Goal: Task Accomplishment & Management: Manage account settings

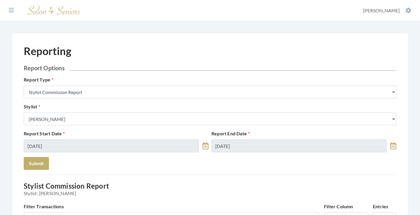
click at [13, 6] on section "Dashboard Facilities Services All Clients User Management Stylists / Techs Repo…" at bounding box center [210, 10] width 420 height 21
click at [13, 10] on icon at bounding box center [11, 10] width 5 height 6
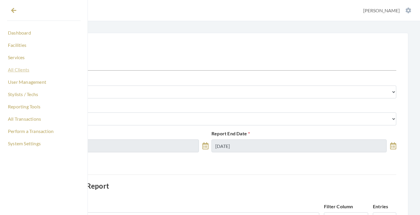
click at [20, 69] on link "All Clients" at bounding box center [44, 70] width 74 height 10
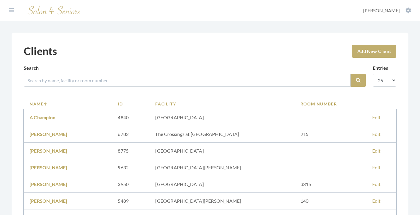
click at [110, 80] on input "search" at bounding box center [187, 80] width 327 height 13
click at [358, 80] on button "Search" at bounding box center [358, 80] width 15 height 13
type input "Daniel"
drag, startPoint x: 0, startPoint y: 0, endPoint x: 360, endPoint y: 82, distance: 368.8
click at [360, 82] on icon "submit" at bounding box center [358, 80] width 5 height 5
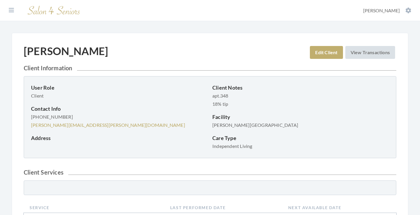
click at [369, 46] on link "View Transactions" at bounding box center [370, 52] width 50 height 13
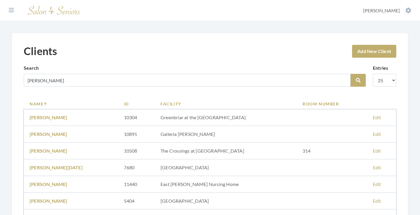
scroll to position [194, 0]
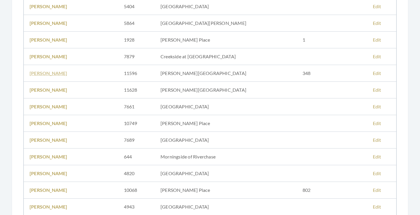
click at [52, 72] on link "ELLEN DANIEL" at bounding box center [49, 73] width 38 height 6
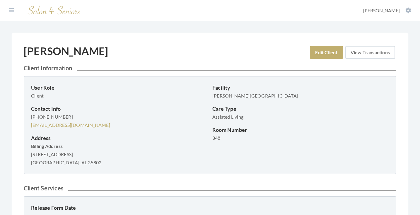
click at [363, 52] on link "View Transactions" at bounding box center [370, 52] width 50 height 13
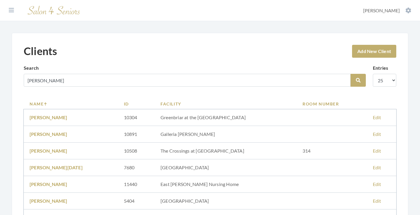
scroll to position [194, 0]
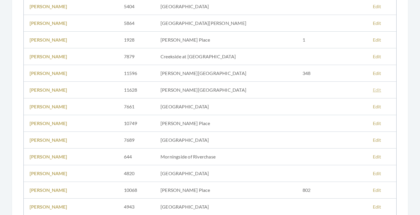
click at [373, 90] on link "Edit" at bounding box center [377, 90] width 8 height 6
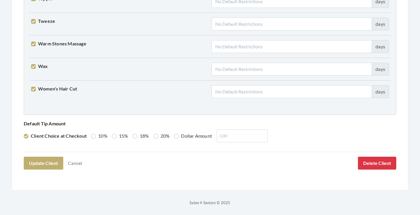
scroll to position [1504, 0]
click at [381, 167] on button "Delete Client" at bounding box center [377, 163] width 38 height 13
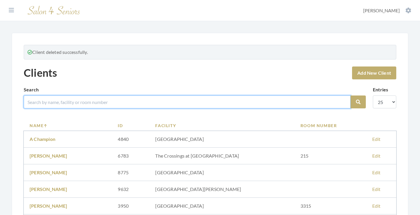
click at [138, 102] on input "search" at bounding box center [187, 101] width 327 height 13
type input "[PERSON_NAME]"
click at [358, 102] on button "Search" at bounding box center [358, 101] width 15 height 13
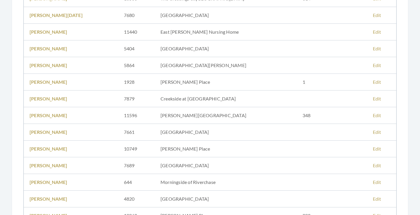
scroll to position [153, 0]
click at [49, 115] on link "[PERSON_NAME]" at bounding box center [49, 115] width 38 height 6
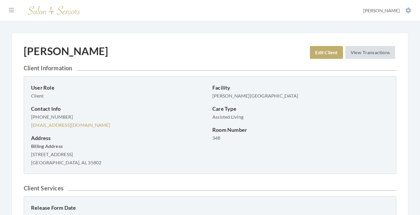
scroll to position [15, 0]
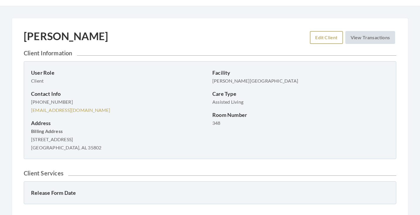
click at [319, 39] on link "Edit Client" at bounding box center [326, 37] width 33 height 13
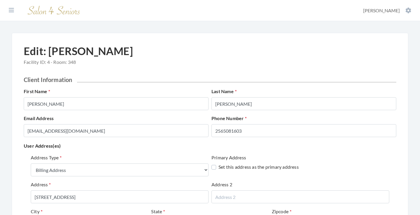
select select "billing"
select select "al"
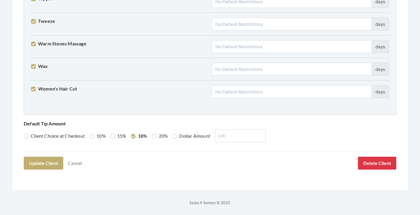
scroll to position [1504, 0]
click at [45, 164] on button "Update Client" at bounding box center [44, 163] width 40 height 13
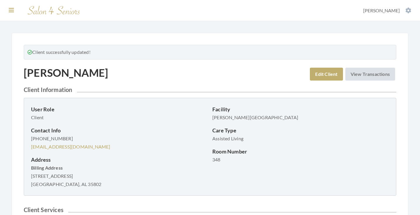
click at [11, 9] on icon at bounding box center [11, 10] width 5 height 6
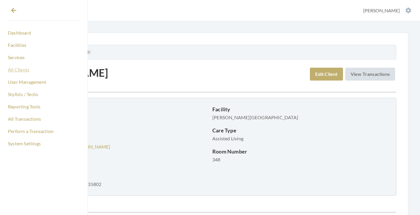
click at [24, 70] on link "All Clients" at bounding box center [44, 70] width 74 height 10
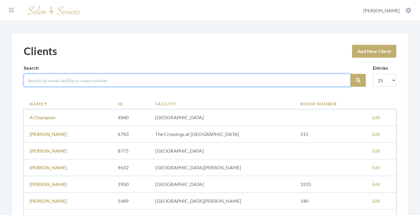
click at [77, 83] on input "search" at bounding box center [187, 80] width 327 height 13
type input "h"
type input "[PERSON_NAME]"
click at [358, 80] on button "Search" at bounding box center [358, 80] width 15 height 13
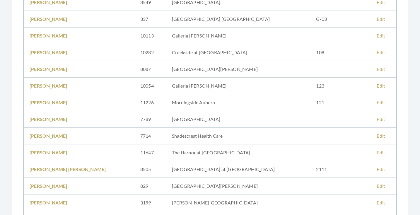
scroll to position [132, 0]
click at [58, 152] on link "Bonnie Williams" at bounding box center [49, 153] width 38 height 6
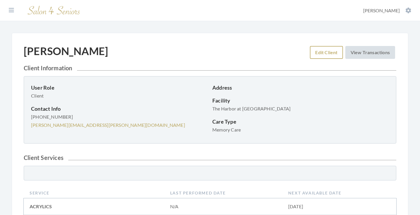
click at [319, 51] on link "Edit Client" at bounding box center [326, 52] width 33 height 13
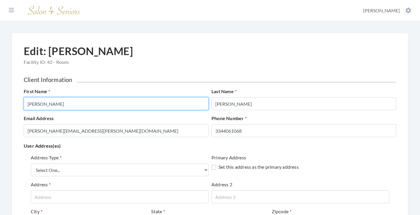
click at [146, 105] on input "Bonnie" at bounding box center [116, 103] width 185 height 13
type input "BONNIE"
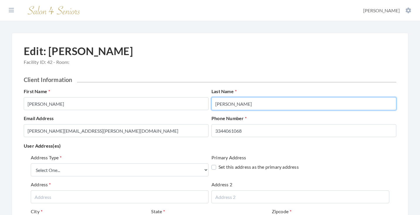
type input "WILLIAMS"
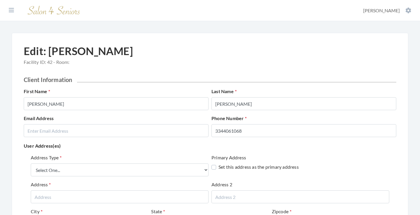
click at [113, 148] on p "User Address(es)" at bounding box center [210, 146] width 372 height 8
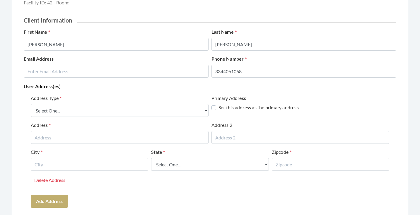
scroll to position [62, 0]
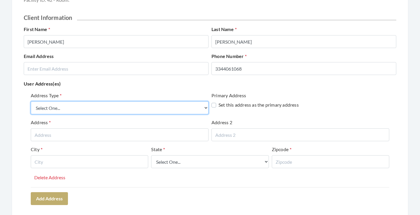
select select "billing"
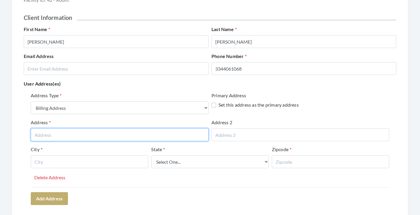
paste input "1001 Fox Run Parkway"
type input "1001 Fox Run Parkway"
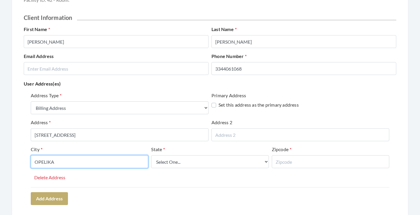
type input "OPELIKA"
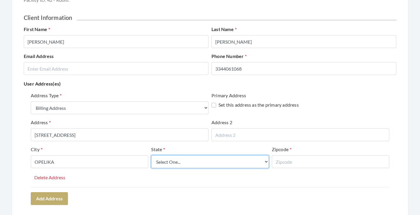
select select "al"
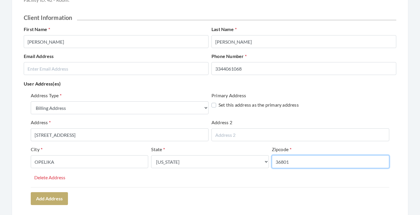
type input "36801"
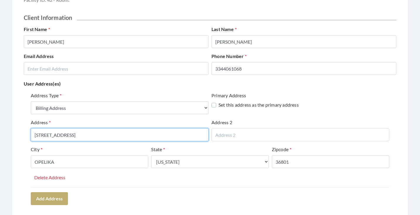
drag, startPoint x: 88, startPoint y: 137, endPoint x: 46, endPoint y: 135, distance: 41.9
click at [46, 135] on input "1001 Fox Run Parkway" at bounding box center [120, 134] width 178 height 13
type input "1001 FOX RUN PARKWAY"
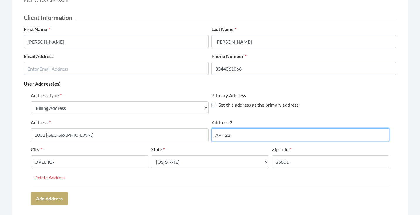
type input "APT 22"
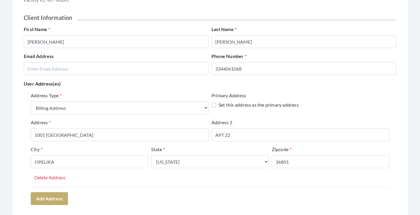
click at [93, 182] on div "Address Type Select One... Office Address Home Address Billing Address Primary …" at bounding box center [210, 139] width 358 height 95
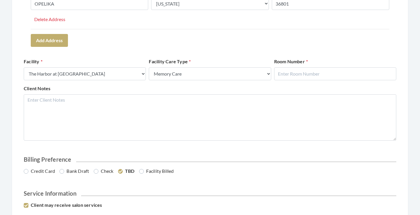
scroll to position [222, 0]
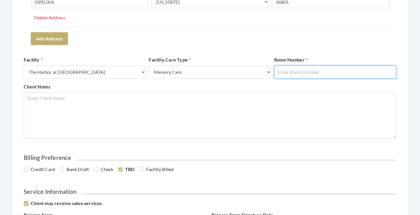
click at [309, 71] on input "text" at bounding box center [335, 72] width 122 height 13
type input "22"
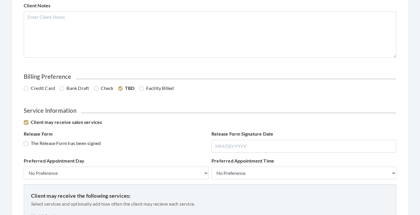
scroll to position [312, 0]
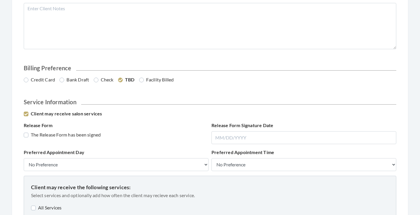
click at [84, 77] on label "Bank Draft" at bounding box center [74, 79] width 30 height 7
radio input "true"
click at [78, 137] on label "The Release Form has been signed" at bounding box center [62, 134] width 77 height 7
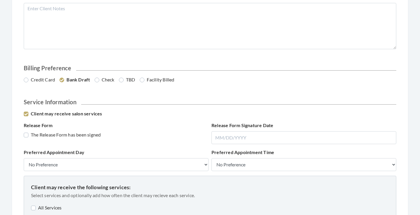
checkbox input "true"
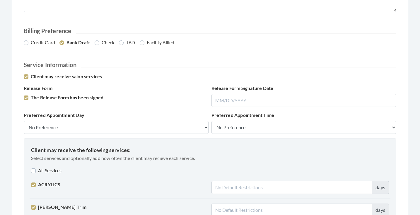
scroll to position [349, 0]
click at [52, 168] on label "All Services" at bounding box center [46, 170] width 30 height 7
click at [52, 168] on label "All Services" at bounding box center [47, 170] width 32 height 7
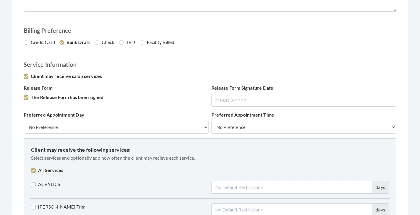
checkbox input "false"
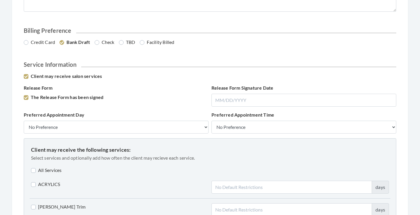
checkbox input "false"
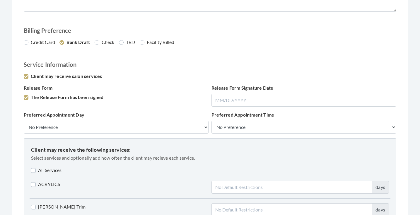
checkbox input "false"
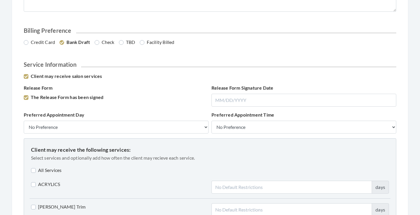
checkbox input "false"
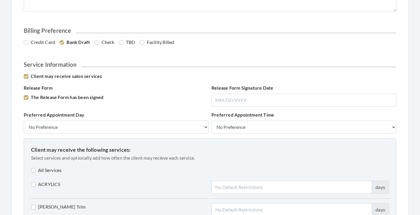
checkbox input "false"
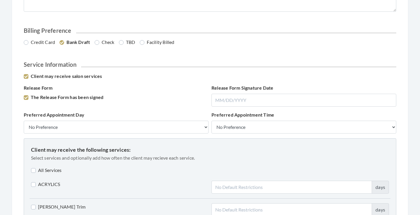
checkbox input "false"
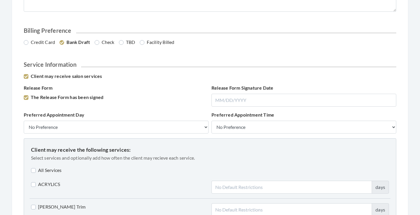
checkbox input "false"
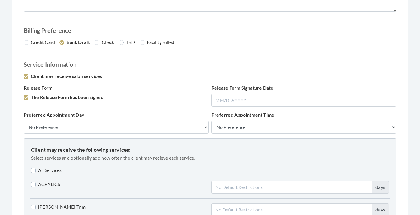
checkbox input "false"
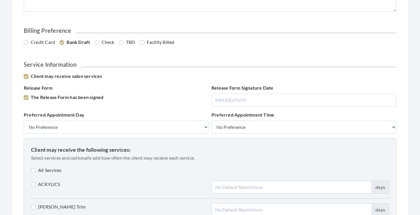
checkbox input "false"
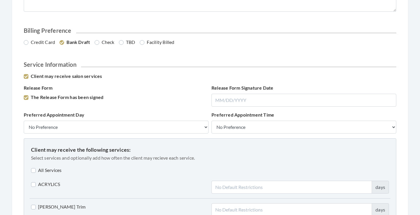
checkbox input "false"
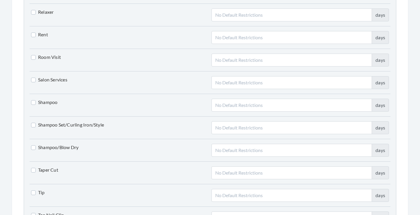
scroll to position [1292, 0]
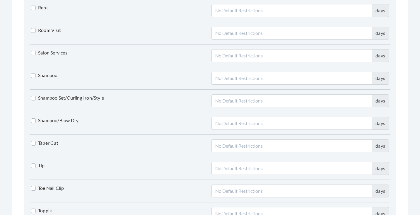
click at [64, 119] on label "Shampoo/Blow Dry" at bounding box center [54, 120] width 47 height 7
checkbox input "true"
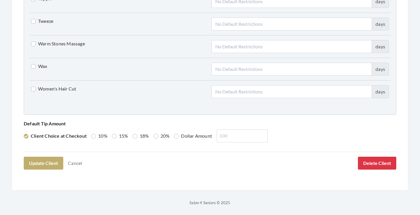
scroll to position [1504, 0]
click at [63, 91] on label "Women's Hair Cut" at bounding box center [53, 89] width 45 height 7
checkbox input "true"
click at [175, 138] on label "Dollar Amount" at bounding box center [193, 136] width 38 height 7
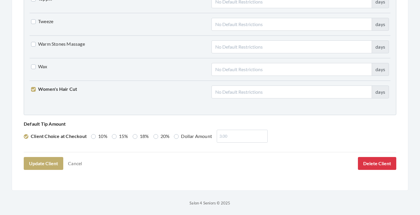
radio input "true"
click at [222, 138] on input "number" at bounding box center [240, 136] width 51 height 13
type input "0"
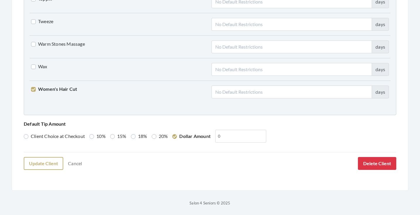
click at [54, 161] on button "Update Client" at bounding box center [44, 163] width 40 height 13
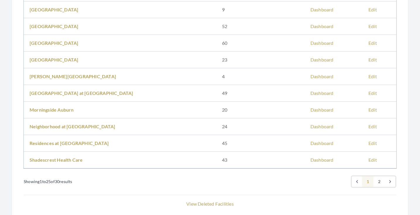
scroll to position [355, 0]
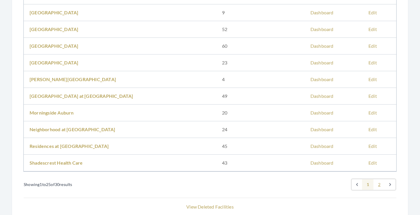
click at [378, 182] on link "2" at bounding box center [379, 184] width 12 height 11
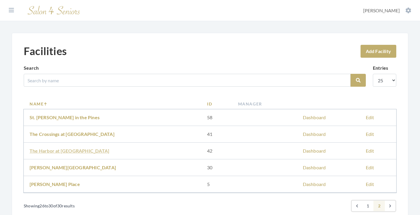
click at [68, 149] on link "The Harbor at Opelika" at bounding box center [70, 151] width 80 height 6
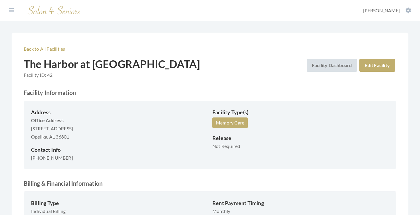
scroll to position [15, 0]
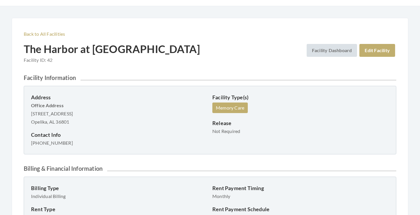
drag, startPoint x: 31, startPoint y: 113, endPoint x: 88, endPoint y: 116, distance: 57.2
click at [88, 116] on p "Office Address [STREET_ADDRESS] Opelika, AL 36801" at bounding box center [119, 113] width 177 height 25
copy p "1001 Fox Run Parkway"
click at [43, 36] on link "Back to All Facilities" at bounding box center [44, 34] width 41 height 6
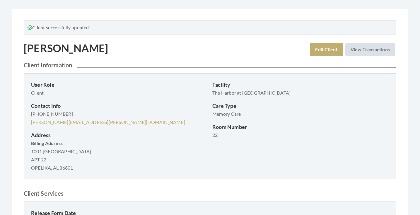
scroll to position [25, 0]
click at [321, 47] on link "Edit Client" at bounding box center [326, 49] width 33 height 13
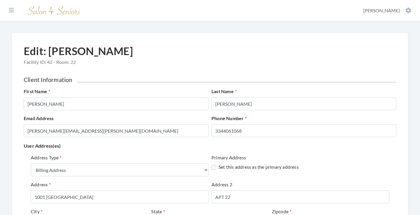
select select "billing"
select select "al"
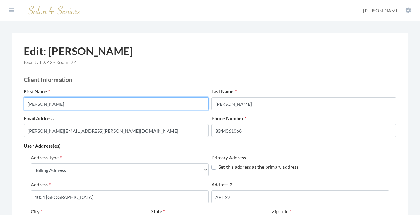
click at [162, 101] on input "BONNIE" at bounding box center [116, 103] width 185 height 13
click at [158, 105] on input "BONNIE" at bounding box center [116, 103] width 185 height 13
type input "BONNIE B"
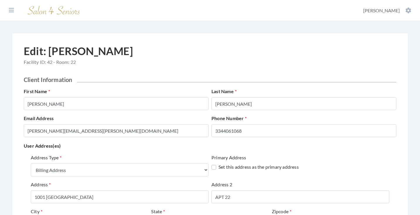
click at [180, 152] on div "Address Type Select One... Office Address Home Address Billing Address Primary …" at bounding box center [210, 210] width 372 height 117
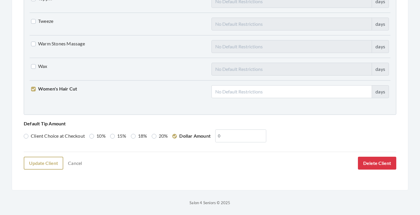
scroll to position [1504, 0]
click at [48, 163] on button "Update Client" at bounding box center [44, 163] width 40 height 13
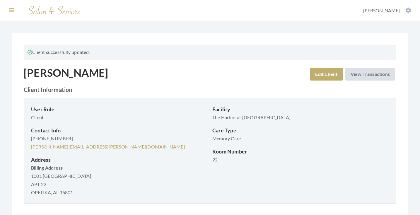
click at [14, 8] on button at bounding box center [11, 10] width 9 height 6
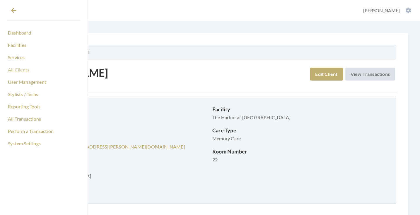
click at [20, 69] on link "All Clients" at bounding box center [44, 70] width 74 height 10
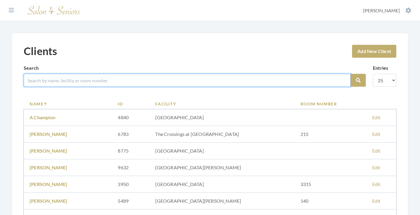
click at [114, 81] on input "search" at bounding box center [187, 80] width 327 height 13
type input "[PERSON_NAME]"
click at [358, 80] on button "Search" at bounding box center [358, 80] width 15 height 13
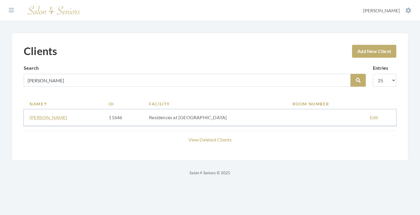
click at [45, 118] on link "DAVID WINKLE" at bounding box center [49, 118] width 38 height 6
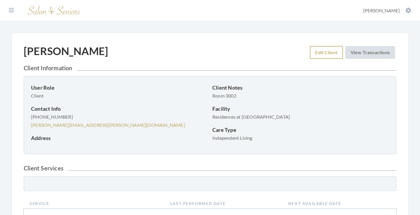
click at [317, 55] on link "Edit Client" at bounding box center [326, 52] width 33 height 13
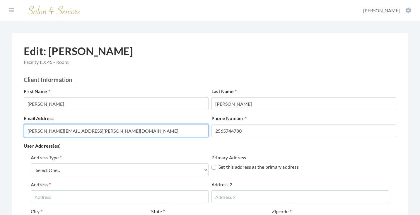
drag, startPoint x: 161, startPoint y: 129, endPoint x: 32, endPoint y: 122, distance: 128.7
type input "[PERSON_NAME][EMAIL_ADDRESS][DOMAIN_NAME]"
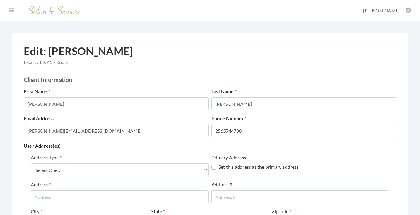
click at [74, 153] on div "Address Type Select One... Office Address Home Address Billing Address Primary …" at bounding box center [210, 210] width 372 height 117
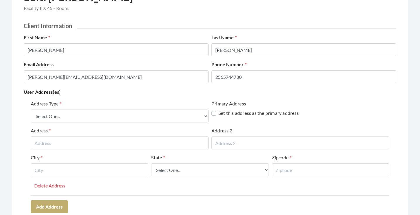
scroll to position [76, 0]
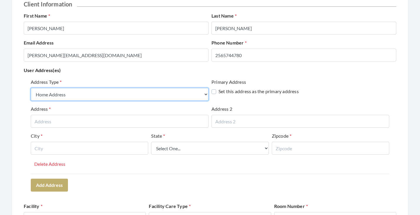
select select "billing"
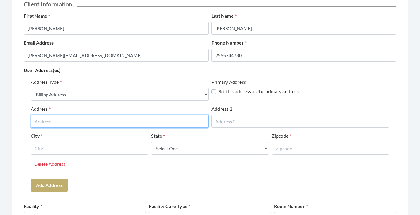
paste input "[STREET_ADDRESS]"
type input "2940 Mill Run Road"
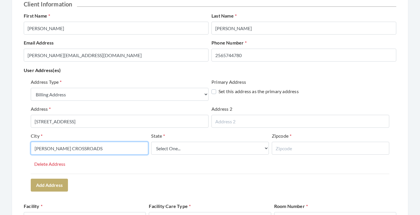
type input "OWENS CROSSROADS"
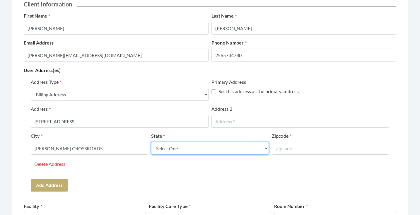
select select "al"
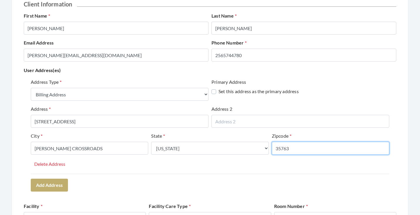
type input "35763"
click at [141, 174] on div "Address Type Select One... Office Address Home Address Billing Address Primary …" at bounding box center [210, 134] width 372 height 117
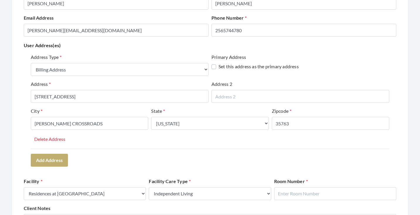
scroll to position [123, 0]
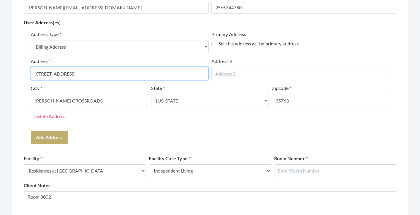
drag, startPoint x: 79, startPoint y: 73, endPoint x: 47, endPoint y: 71, distance: 32.8
click at [47, 71] on input "2940 Mill Run Road" at bounding box center [120, 73] width 178 height 13
type input "2940 MILL RUN ROAD"
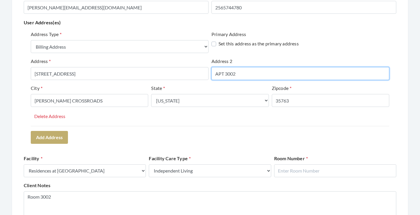
type input "APT 3002"
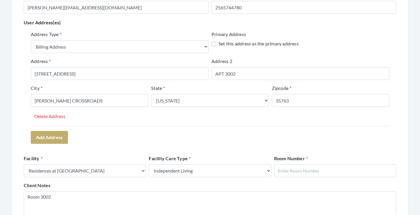
click at [126, 135] on div "Address Type Select One... Office Address Home Address Billing Address Primary …" at bounding box center [210, 86] width 372 height 117
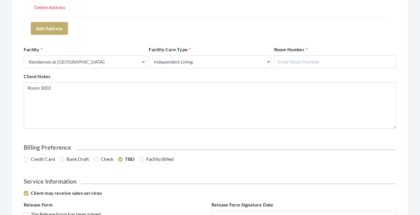
scroll to position [235, 0]
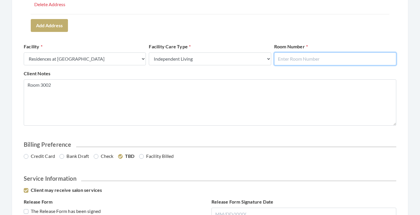
click at [322, 58] on input "text" at bounding box center [335, 58] width 122 height 13
type input "3002"
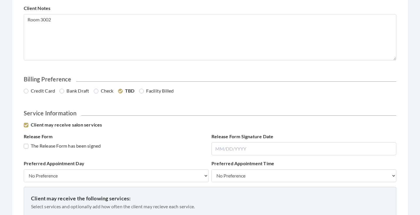
scroll to position [311, 0]
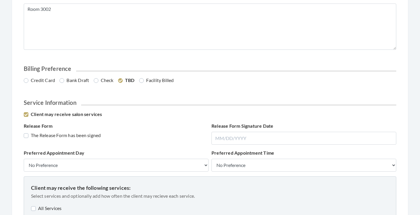
click at [77, 78] on label "Bank Draft" at bounding box center [74, 80] width 30 height 7
radio input "true"
click at [76, 134] on label "The Release Form has been signed" at bounding box center [62, 135] width 77 height 7
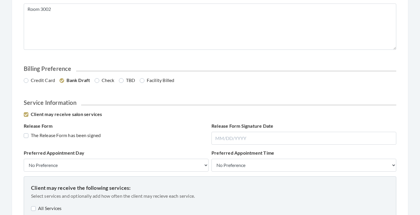
checkbox input "true"
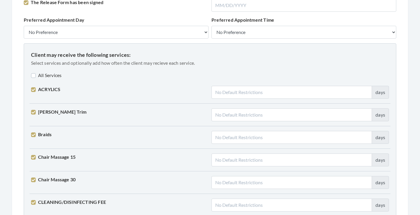
scroll to position [445, 0]
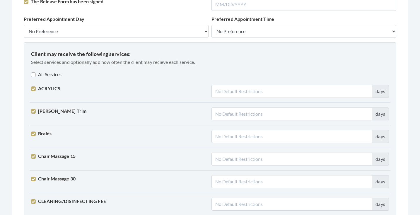
click at [54, 75] on label "All Services" at bounding box center [46, 74] width 30 height 7
click at [54, 75] on label "All Services" at bounding box center [47, 74] width 32 height 7
checkbox input "false"
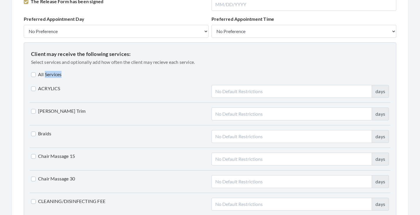
checkbox input "false"
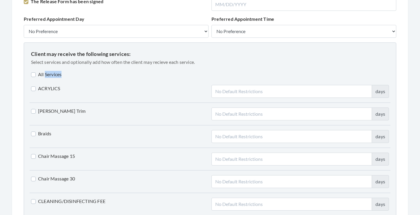
checkbox input "false"
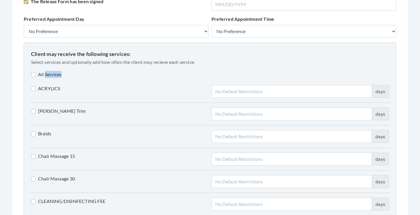
checkbox input "false"
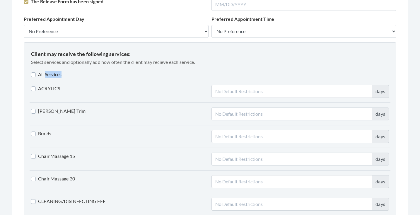
checkbox input "false"
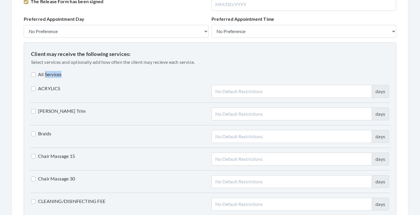
checkbox input "false"
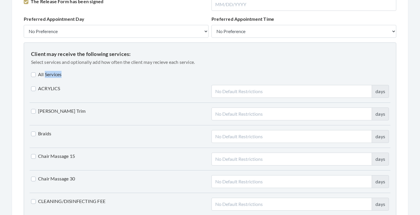
checkbox input "false"
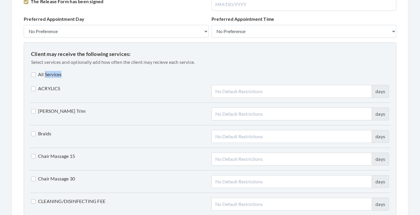
checkbox input "false"
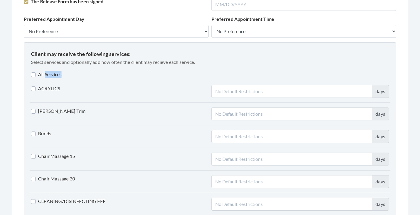
checkbox input "false"
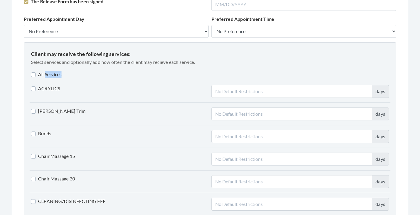
checkbox input "false"
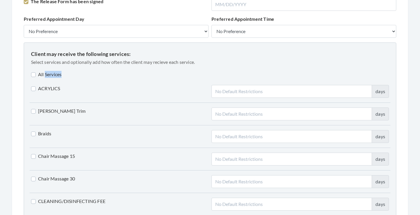
checkbox input "false"
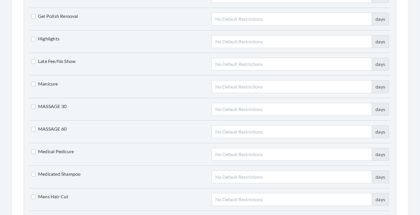
scroll to position [944, 0]
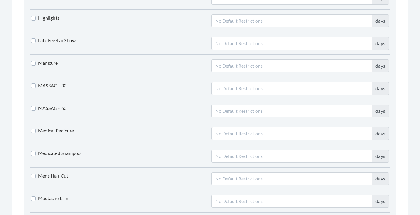
click at [34, 175] on label "Mens Hair Cut" at bounding box center [49, 175] width 37 height 7
checkbox input "true"
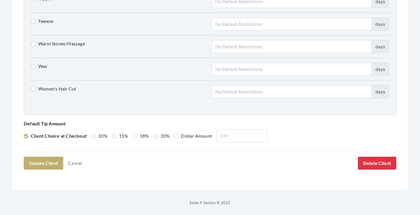
scroll to position [1504, 0]
click at [182, 133] on label "Dollar Amount" at bounding box center [193, 136] width 38 height 7
radio input "true"
click at [216, 135] on div "Dollar Amount" at bounding box center [219, 136] width 94 height 13
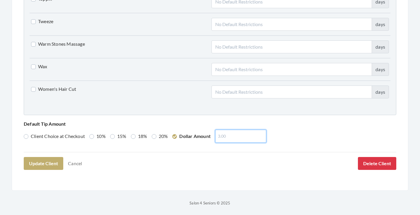
click at [228, 135] on input "number" at bounding box center [240, 136] width 51 height 13
type input "0"
click at [42, 165] on button "Update Client" at bounding box center [44, 163] width 40 height 13
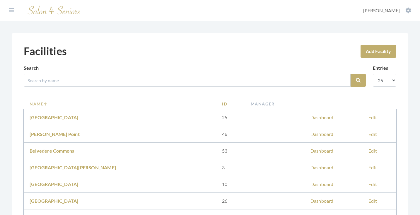
click at [41, 103] on link "Name" at bounding box center [120, 104] width 181 height 6
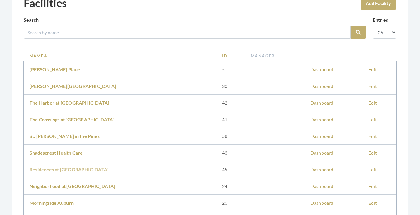
click at [53, 169] on link "Residences at [GEOGRAPHIC_DATA]" at bounding box center [69, 170] width 79 height 6
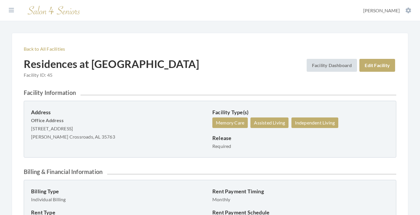
drag, startPoint x: 32, startPoint y: 128, endPoint x: 76, endPoint y: 129, distance: 43.4
click at [76, 129] on p "Office Address 2940 Mill Run Road Owens Crossroads, AL 35763" at bounding box center [119, 128] width 177 height 25
copy p "2940 Mill Run Road"
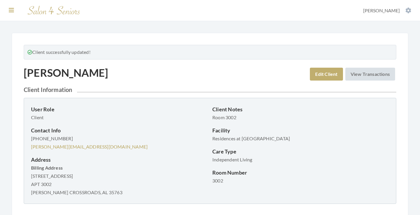
click at [12, 10] on icon at bounding box center [11, 10] width 5 height 6
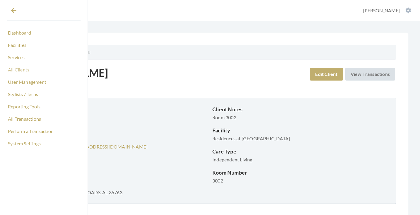
click at [20, 70] on link "All Clients" at bounding box center [44, 70] width 74 height 10
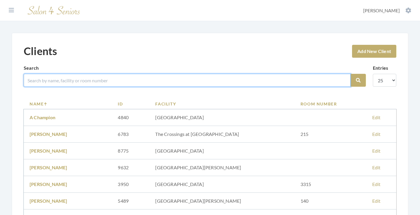
click at [120, 82] on input "search" at bounding box center [187, 80] width 327 height 13
type input "[PERSON_NAME]"
click at [358, 80] on button "Search" at bounding box center [358, 80] width 15 height 13
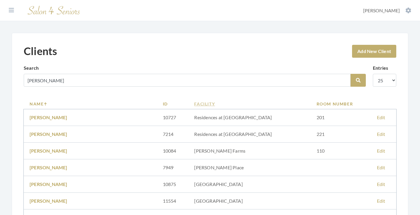
click at [194, 105] on link "Facility" at bounding box center [249, 104] width 110 height 6
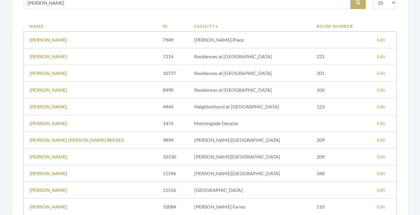
scroll to position [84, 0]
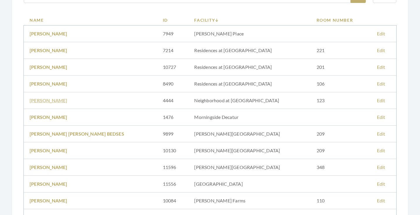
click at [54, 100] on link "[PERSON_NAME]" at bounding box center [49, 101] width 38 height 6
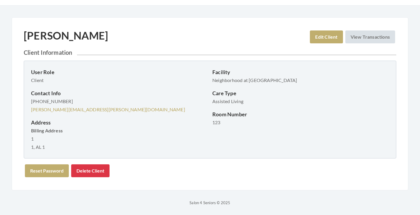
scroll to position [16, 0]
click at [315, 34] on link "Edit Client" at bounding box center [326, 36] width 33 height 13
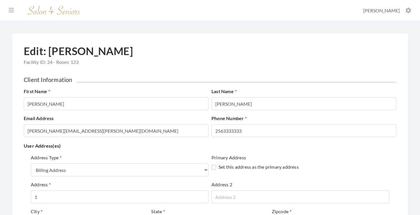
select select "billing"
select select "al"
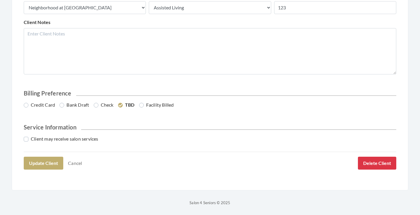
scroll to position [286, 0]
click at [151, 104] on label "Facility Billed" at bounding box center [156, 105] width 35 height 7
radio input "true"
click at [56, 138] on label "Client may receive salon services" at bounding box center [61, 139] width 75 height 7
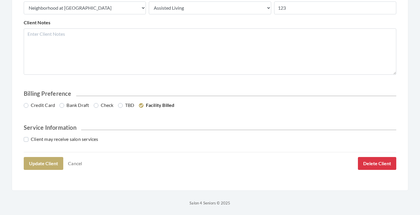
checkbox input "true"
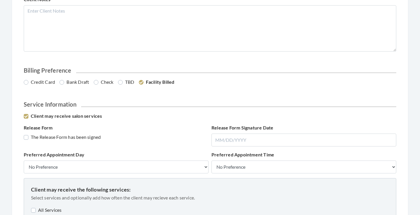
scroll to position [310, 0]
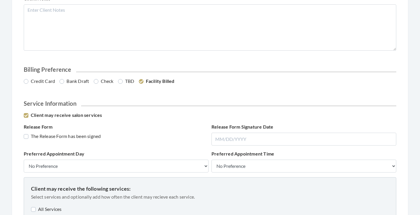
click at [58, 135] on label "The Release Form has been signed" at bounding box center [62, 136] width 77 height 7
checkbox input "true"
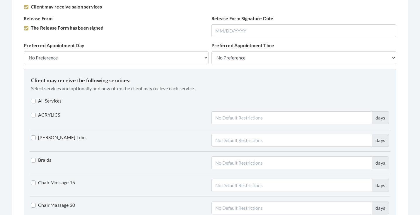
scroll to position [420, 0]
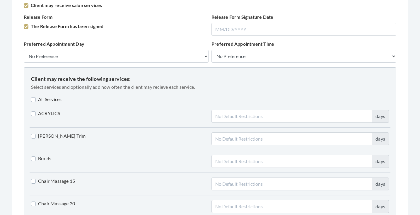
click at [52, 98] on label "All Services" at bounding box center [46, 99] width 30 height 7
checkbox input "true"
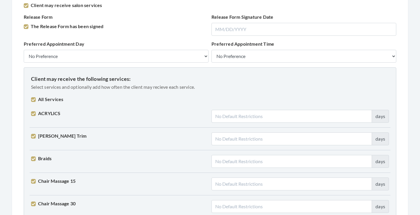
checkbox input "true"
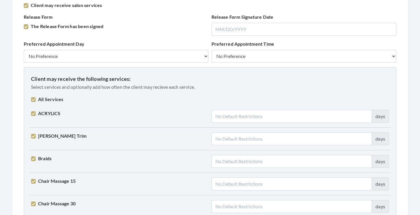
checkbox input "true"
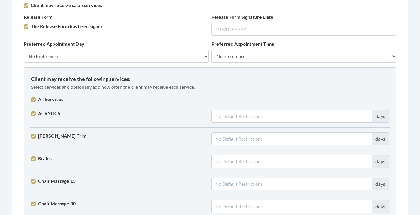
checkbox input "true"
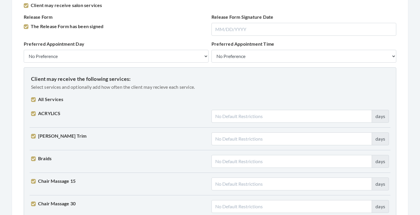
checkbox input "true"
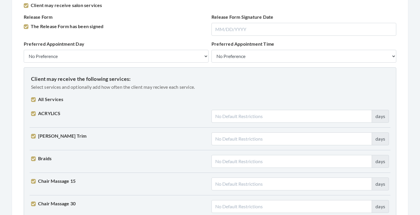
checkbox input "true"
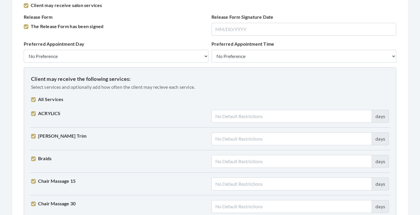
checkbox input "true"
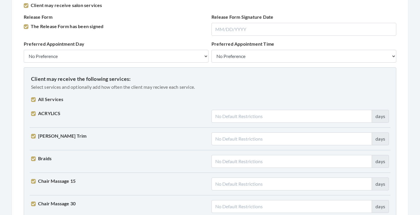
checkbox input "true"
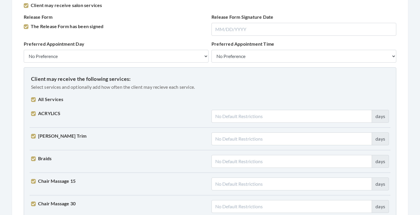
checkbox input "true"
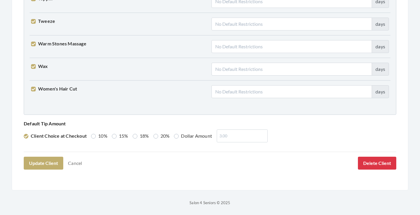
scroll to position [1504, 0]
click at [49, 161] on button "Update Client" at bounding box center [44, 163] width 40 height 13
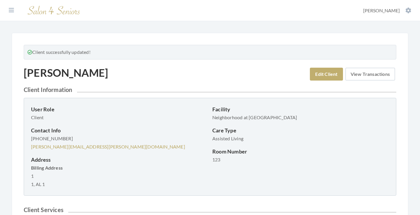
click at [365, 71] on link "View Transactions" at bounding box center [370, 74] width 50 height 13
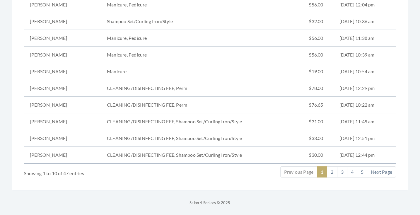
scroll to position [121, 0]
click at [331, 172] on link "2" at bounding box center [332, 171] width 10 height 11
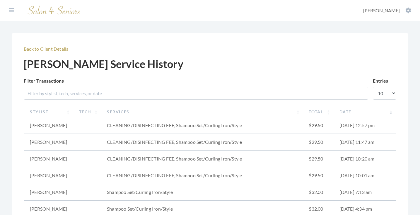
scroll to position [0, 0]
click at [61, 51] on link "Back to Client Details" at bounding box center [46, 49] width 45 height 6
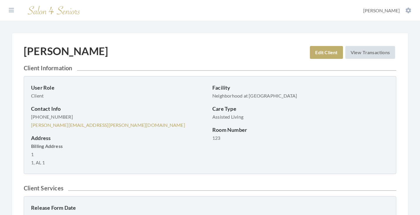
scroll to position [6, 0]
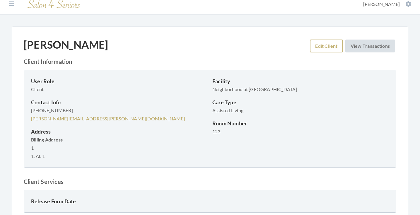
click at [324, 49] on link "Edit Client" at bounding box center [326, 46] width 33 height 13
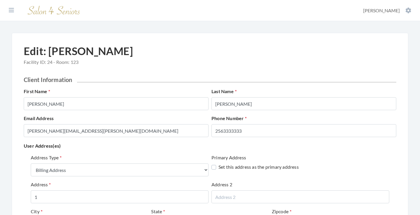
select select "billing"
select select "al"
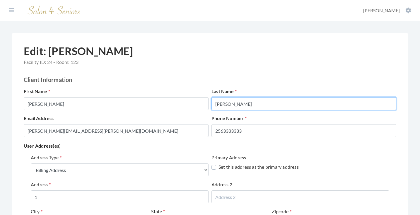
type input "[PERSON_NAME]"
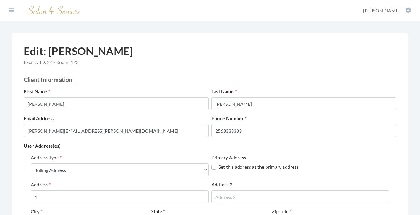
click at [261, 79] on h2 "Client Information" at bounding box center [210, 79] width 372 height 7
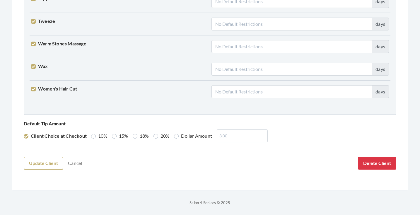
scroll to position [1504, 0]
click at [50, 164] on button "Update Client" at bounding box center [44, 163] width 40 height 13
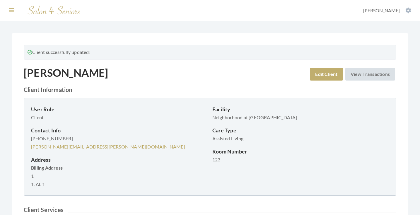
click at [11, 11] on icon at bounding box center [11, 10] width 5 height 6
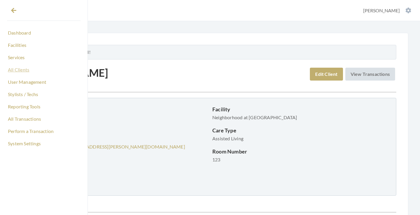
click at [21, 72] on link "All Clients" at bounding box center [44, 70] width 74 height 10
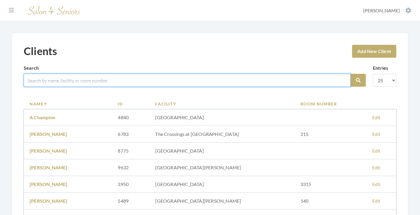
click at [82, 85] on input "search" at bounding box center [187, 80] width 327 height 13
type input "[PERSON_NAME]"
click at [358, 80] on button "Search" at bounding box center [358, 80] width 15 height 13
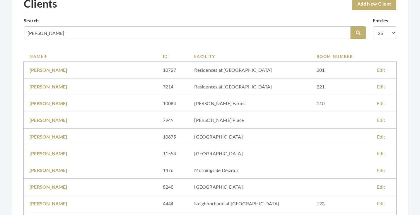
scroll to position [50, 0]
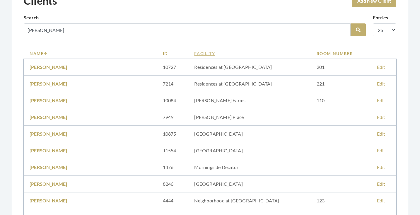
click at [194, 53] on link "Facility" at bounding box center [249, 53] width 110 height 6
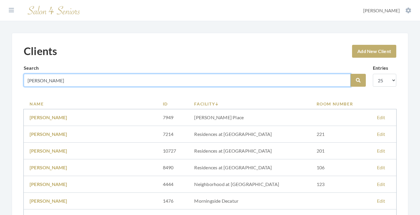
drag, startPoint x: 65, startPoint y: 85, endPoint x: 14, endPoint y: 79, distance: 51.0
type input "carrol"
click at [358, 80] on button "Search" at bounding box center [358, 80] width 15 height 13
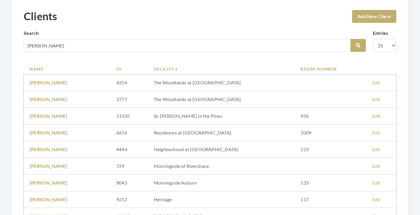
scroll to position [35, 0]
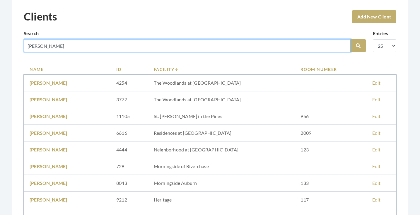
click at [43, 48] on input "[PERSON_NAME]" at bounding box center [187, 45] width 327 height 13
type input "carol"
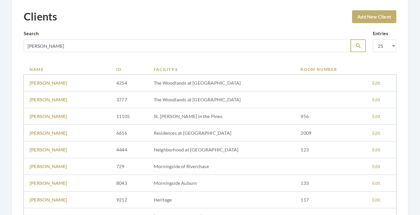
click at [358, 46] on icon "submit" at bounding box center [358, 45] width 5 height 5
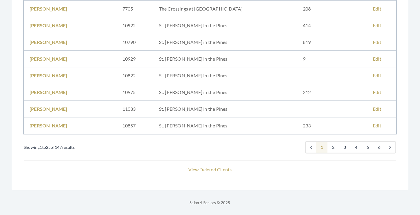
scroll to position [392, 0]
click at [332, 149] on link "2" at bounding box center [333, 147] width 12 height 11
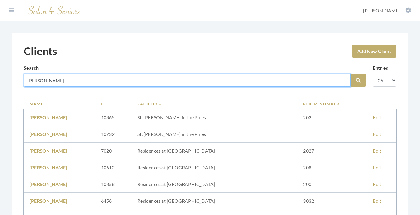
click at [344, 81] on input "[PERSON_NAME]" at bounding box center [187, 80] width 327 height 13
type input "deutsch"
click at [358, 80] on button "Search" at bounding box center [358, 80] width 15 height 13
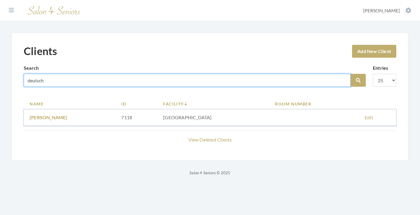
click at [345, 80] on input "deutsch" at bounding box center [187, 80] width 327 height 13
type input "curtis"
click at [358, 80] on button "Search" at bounding box center [358, 80] width 15 height 13
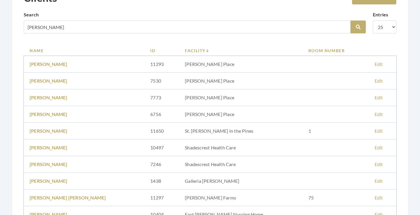
scroll to position [53, 0]
click at [59, 130] on link "Curtis Duetsch" at bounding box center [49, 131] width 38 height 6
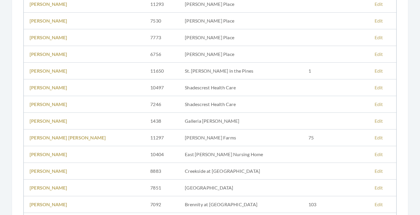
scroll to position [114, 0]
click at [52, 70] on link "Curtis Duetsch" at bounding box center [49, 70] width 38 height 6
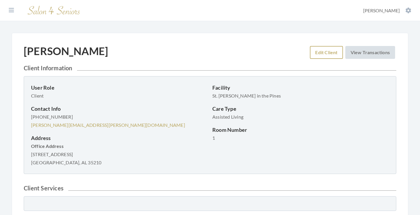
click at [321, 53] on link "Edit Client" at bounding box center [326, 52] width 33 height 13
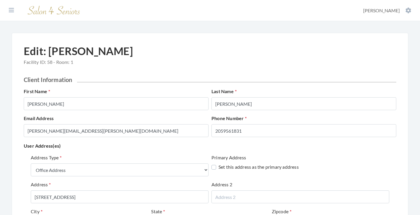
select select "office"
select select "al"
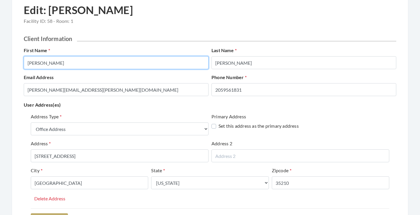
click at [87, 65] on input "Curtis" at bounding box center [116, 62] width 185 height 13
type input "CURTIS"
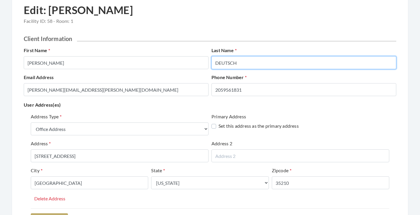
type input "DEUTSCH"
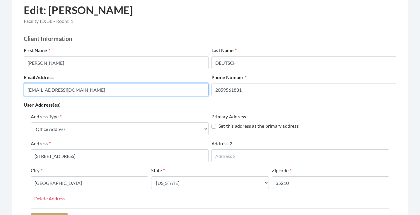
type input "BBIRD100@GMAIL.COM"
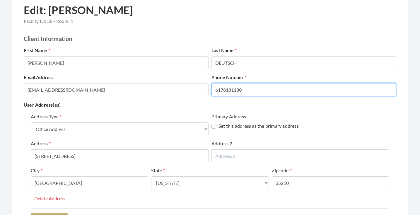
type input "6178181180"
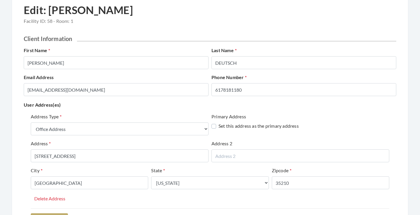
click at [79, 106] on p "User Address(es)" at bounding box center [210, 105] width 372 height 8
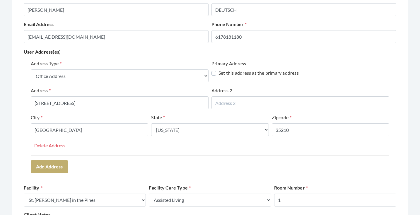
scroll to position [96, 0]
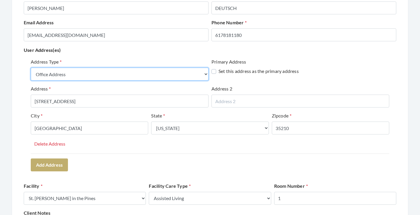
select select "billing"
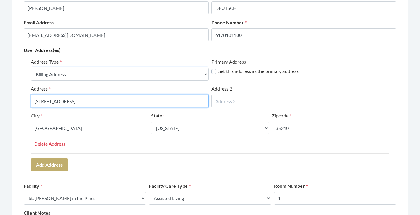
drag, startPoint x: 102, startPoint y: 100, endPoint x: 21, endPoint y: 100, distance: 81.7
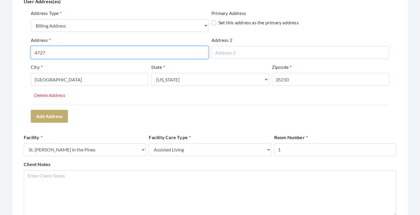
scroll to position [139, 0]
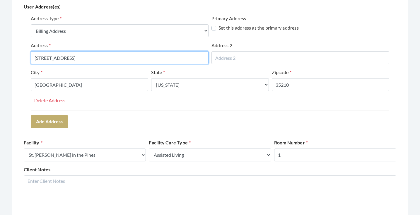
type input "4727 QUARTER STAFF ROAD"
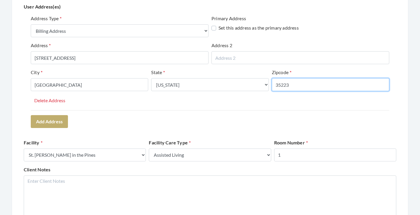
type input "35223"
click at [167, 117] on div "Address Type Select One... Office Address Home Address Billing Address Primary …" at bounding box center [210, 71] width 372 height 117
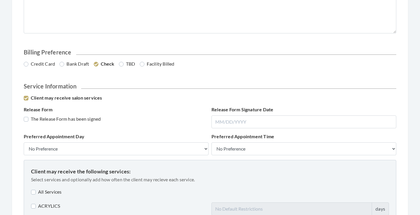
scroll to position [327, 0]
click at [33, 61] on label "Credit Card" at bounding box center [39, 63] width 31 height 7
radio input "true"
click at [57, 118] on label "The Release Form has been signed" at bounding box center [62, 118] width 77 height 7
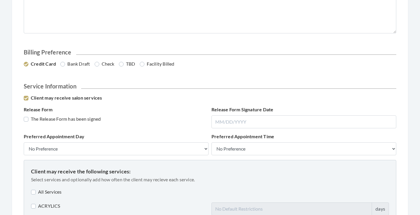
checkbox input "true"
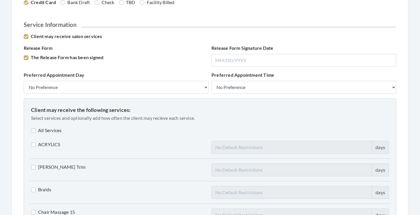
scroll to position [394, 0]
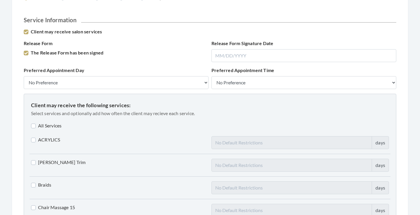
click at [57, 124] on label "All Services" at bounding box center [46, 125] width 30 height 7
checkbox input "true"
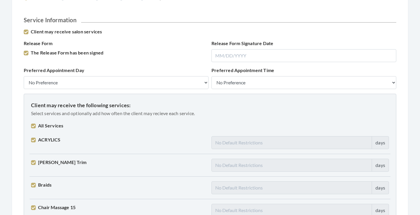
checkbox input "true"
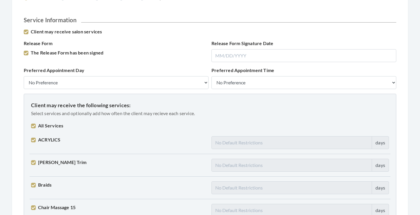
checkbox input "true"
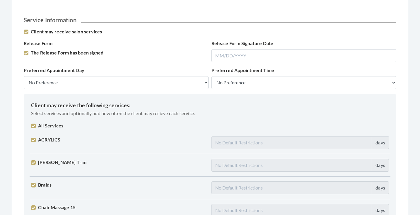
checkbox input "true"
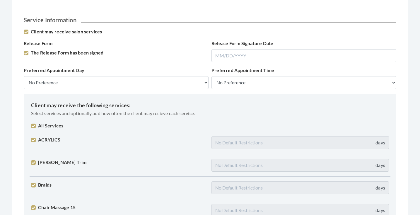
checkbox input "true"
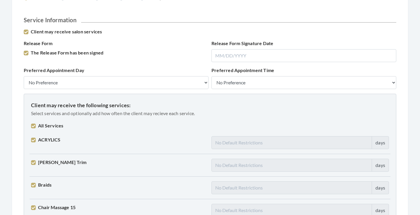
checkbox input "true"
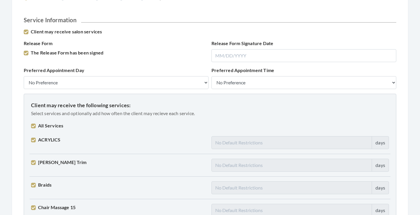
checkbox input "true"
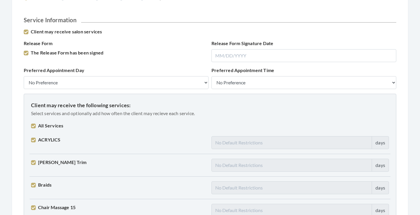
checkbox input "true"
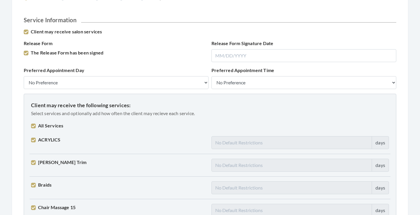
checkbox input "true"
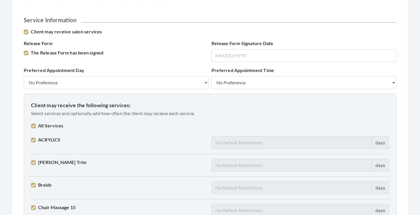
checkbox input "true"
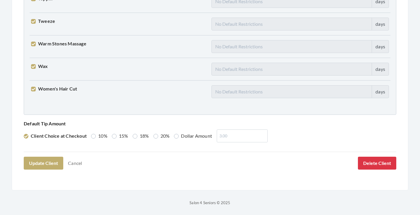
scroll to position [1504, 0]
click at [115, 139] on label "15%" at bounding box center [120, 136] width 16 height 7
radio input "true"
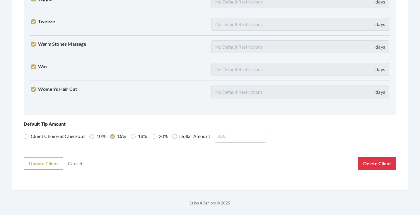
click at [47, 166] on button "Update Client" at bounding box center [44, 163] width 40 height 13
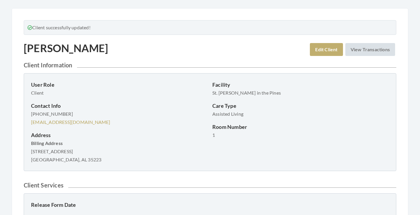
scroll to position [26, 0]
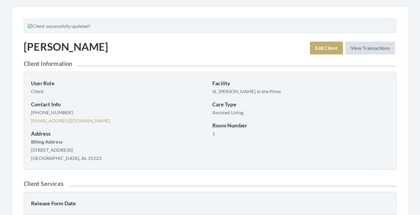
click at [129, 119] on p "(617) 818-1180 BBIRD100@GMAIL.COM" at bounding box center [119, 116] width 177 height 16
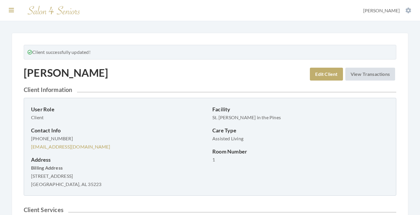
scroll to position [0, 0]
click at [9, 10] on icon at bounding box center [11, 10] width 5 height 6
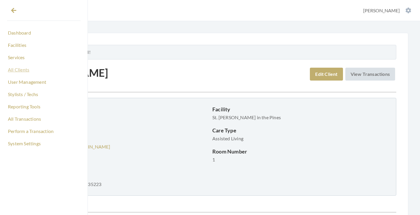
click at [24, 70] on link "All Clients" at bounding box center [44, 70] width 74 height 10
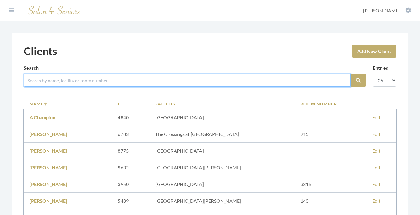
click at [98, 82] on input "search" at bounding box center [187, 80] width 327 height 13
type input "[PERSON_NAME]"
click at [358, 80] on button "Search" at bounding box center [358, 80] width 15 height 13
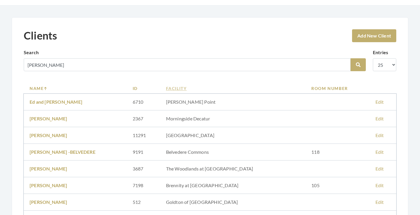
scroll to position [16, 0]
click at [190, 90] on link "Facility" at bounding box center [233, 88] width 134 height 6
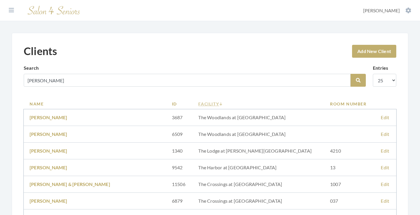
click at [198, 105] on link "Facility" at bounding box center [258, 104] width 120 height 6
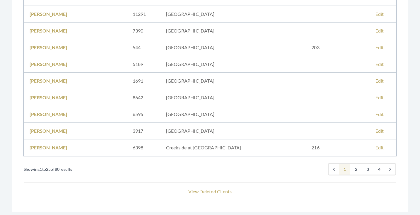
scroll to position [372, 0]
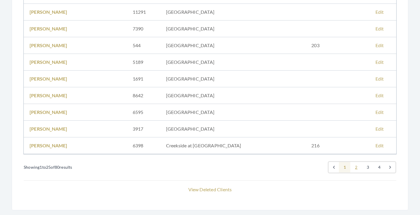
click at [356, 167] on link "2" at bounding box center [356, 167] width 12 height 11
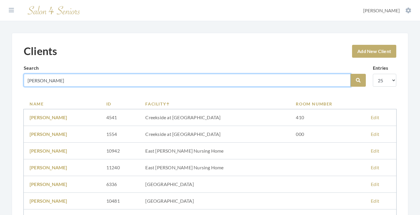
drag, startPoint x: 73, startPoint y: 78, endPoint x: 0, endPoint y: 78, distance: 73.2
type input "[PERSON_NAME]"
click at [358, 80] on button "Search" at bounding box center [358, 80] width 15 height 13
